Goal: Task Accomplishment & Management: Manage account settings

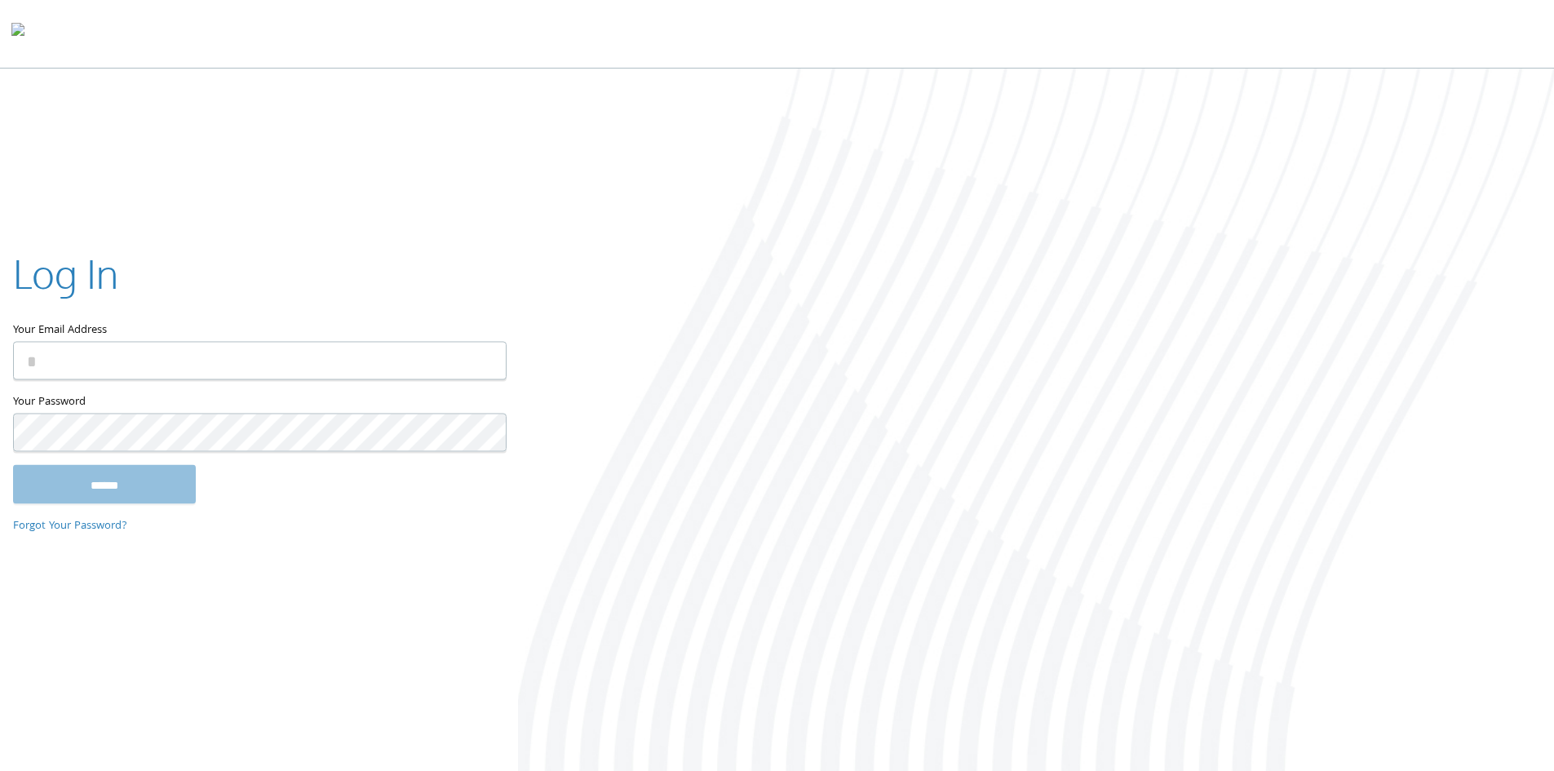
click at [235, 364] on input "Your Email Address" at bounding box center [260, 360] width 494 height 38
click at [498, 364] on span at bounding box center [497, 360] width 13 height 13
click at [494, 360] on span at bounding box center [497, 360] width 13 height 13
drag, startPoint x: 157, startPoint y: 366, endPoint x: 130, endPoint y: 397, distance: 41.6
click at [155, 367] on input "Your Email Address" at bounding box center [260, 360] width 494 height 38
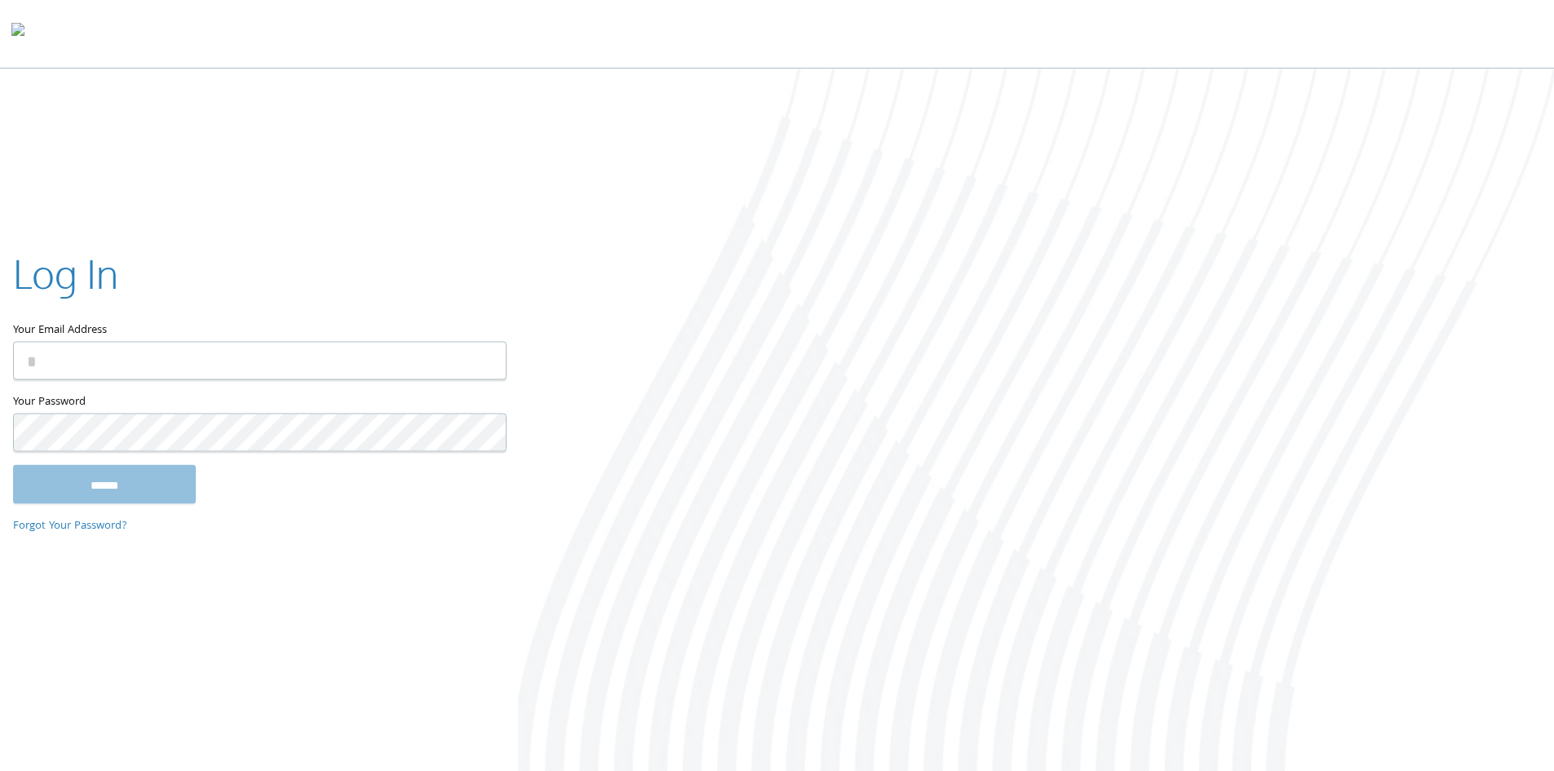
drag, startPoint x: 114, startPoint y: 357, endPoint x: 669, endPoint y: 135, distance: 597.3
click at [113, 357] on input "Your Email Address" at bounding box center [260, 360] width 494 height 38
click at [489, 364] on input "Your Email Address" at bounding box center [260, 360] width 494 height 38
click at [496, 360] on span at bounding box center [497, 360] width 13 height 13
click at [130, 365] on input "Your Email Address" at bounding box center [260, 360] width 494 height 38
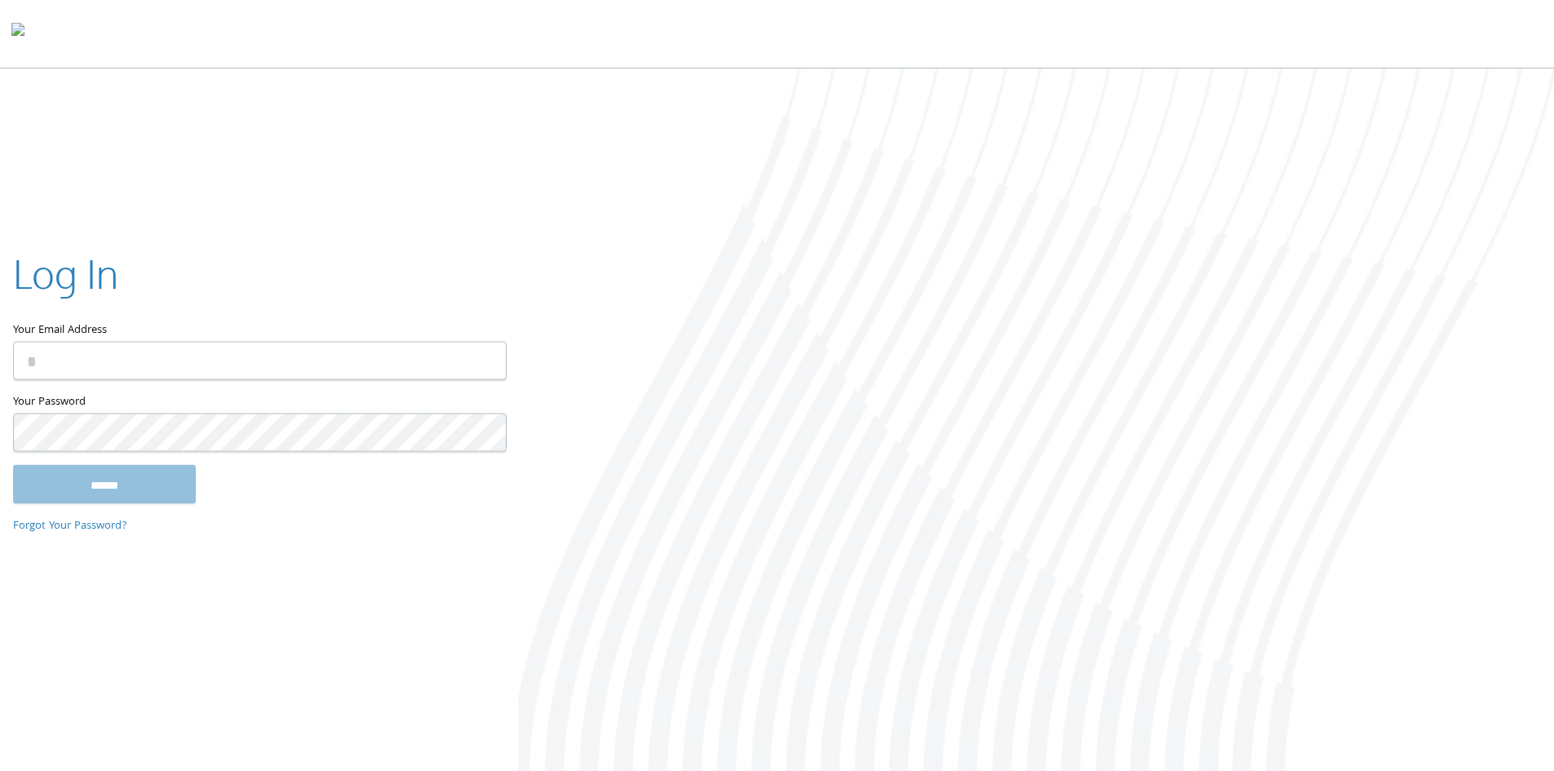
click at [425, 366] on input "Your Email Address" at bounding box center [260, 360] width 494 height 38
click at [316, 370] on input "*" at bounding box center [260, 360] width 494 height 38
click at [267, 368] on input "*" at bounding box center [260, 360] width 494 height 38
click at [132, 357] on input "**********" at bounding box center [260, 360] width 494 height 38
type input "**********"
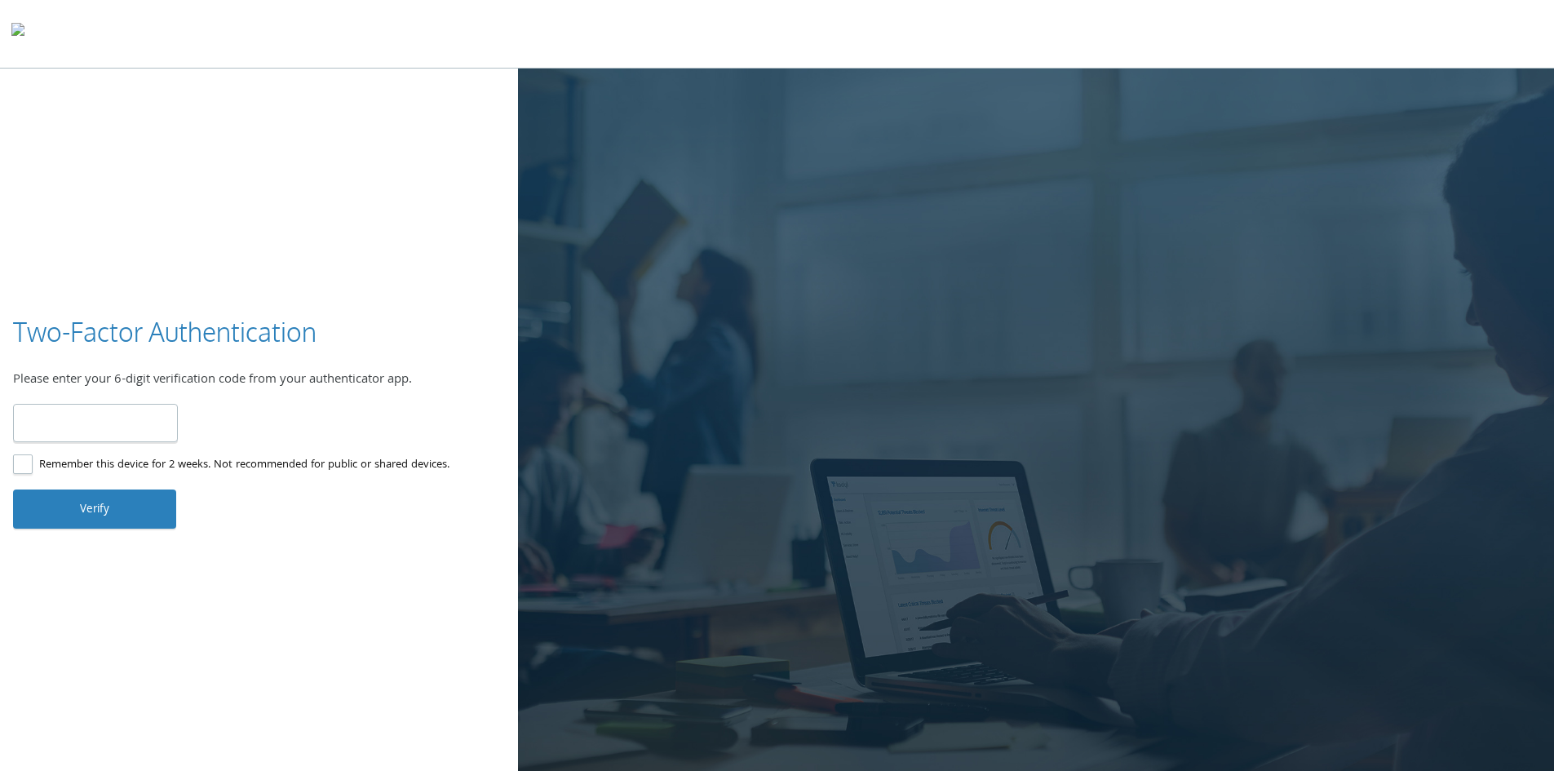
click at [101, 432] on input "number" at bounding box center [95, 423] width 165 height 38
click at [86, 422] on input "number" at bounding box center [95, 423] width 165 height 38
type input "******"
click at [70, 508] on button "Verify" at bounding box center [94, 509] width 163 height 39
